Goal: Information Seeking & Learning: Learn about a topic

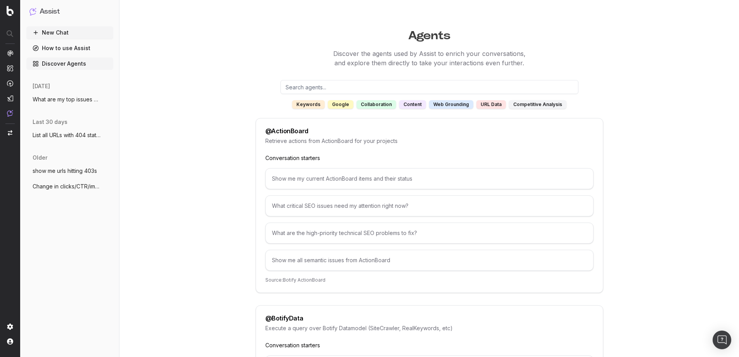
scroll to position [2677, 0]
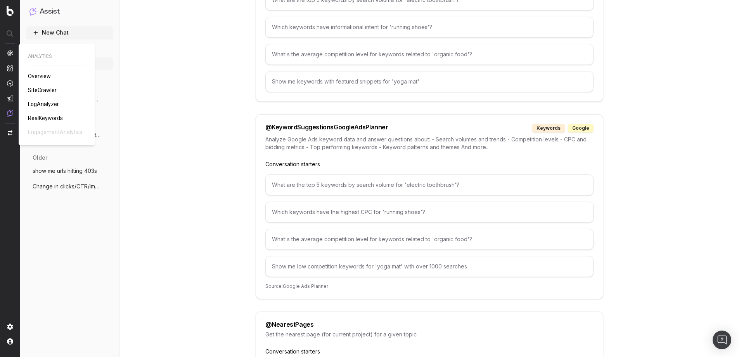
click at [33, 78] on span "Overview" at bounding box center [39, 76] width 23 height 6
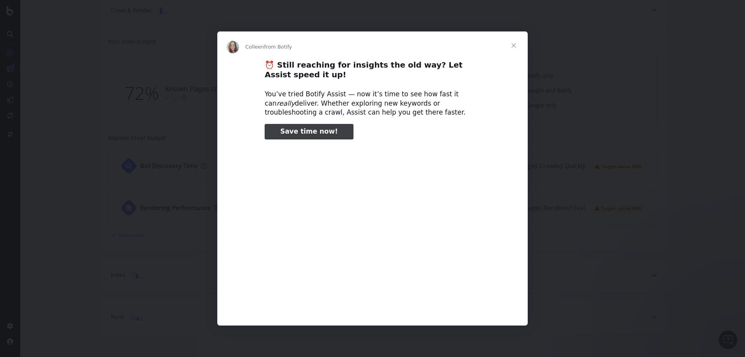
type input "105840"
click at [515, 45] on span "Close" at bounding box center [514, 45] width 28 height 28
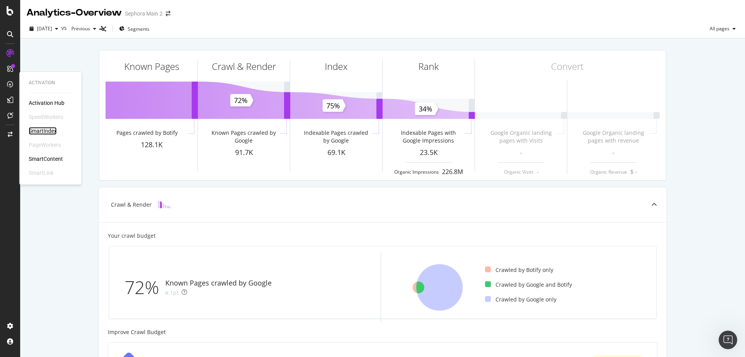
click at [42, 132] on div "SmartIndex" at bounding box center [43, 131] width 28 height 8
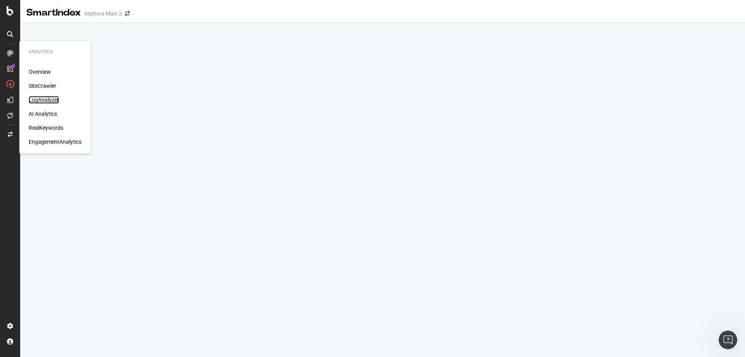
click at [37, 100] on div "LogAnalyzer" at bounding box center [44, 100] width 30 height 8
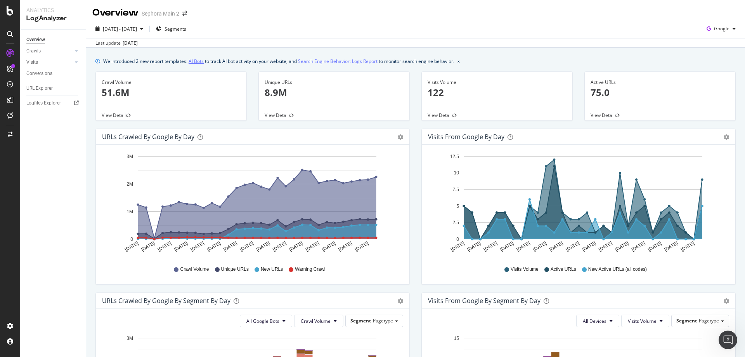
click at [201, 60] on link "AI Bots" at bounding box center [196, 61] width 15 height 8
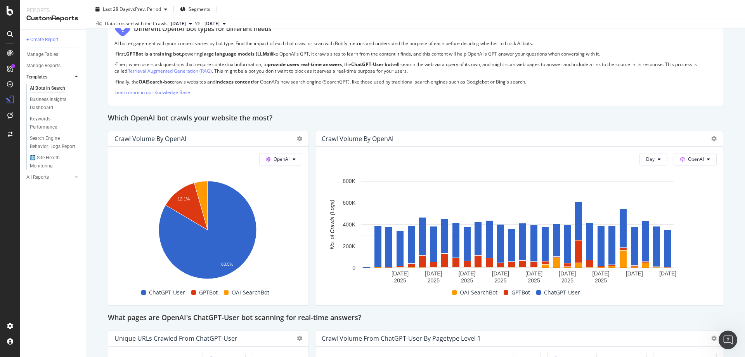
scroll to position [543, 0]
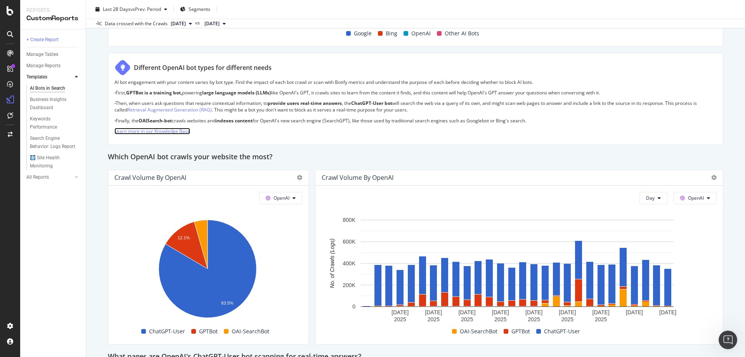
click at [162, 131] on link "Learn more in our Knowledge Base" at bounding box center [152, 131] width 76 height 7
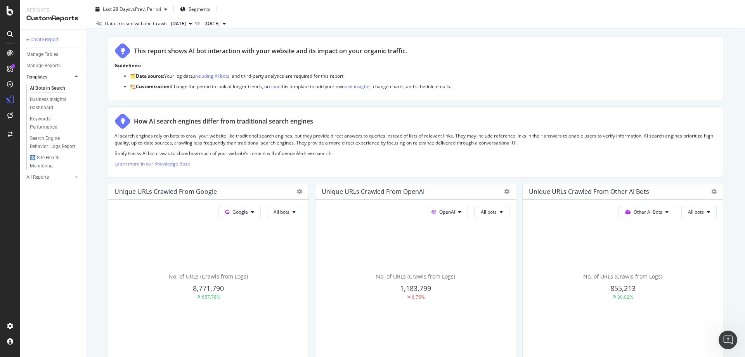
scroll to position [47, 0]
